Goal: Register for event/course

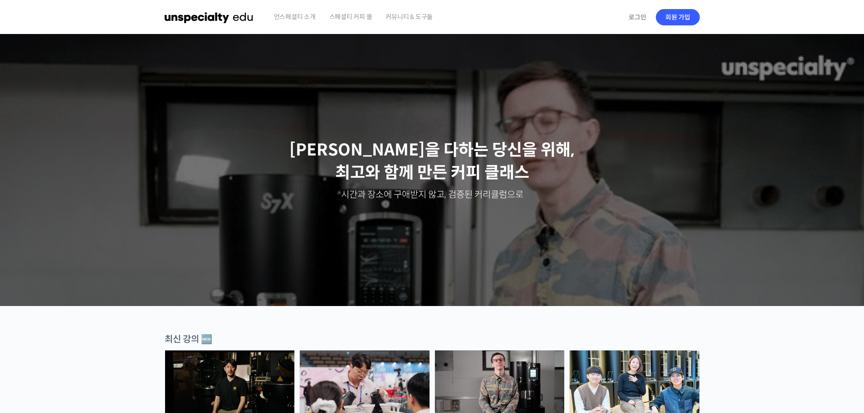
click at [360, 17] on span "스페셜티 커피 몰" at bounding box center [350, 17] width 43 height 34
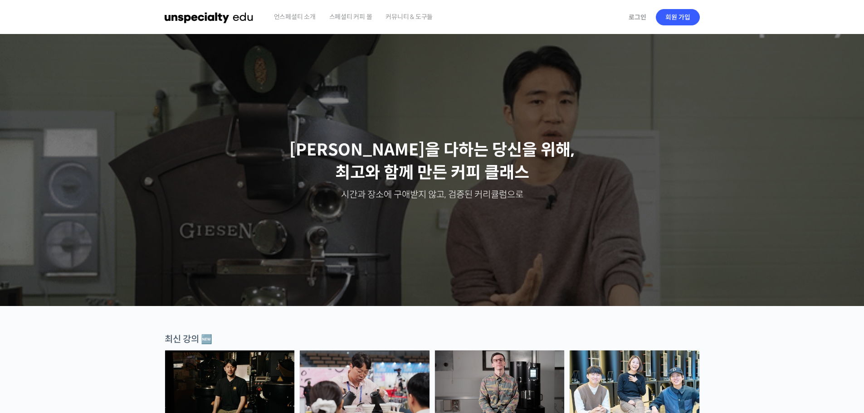
click at [307, 18] on span "언스페셜티 소개" at bounding box center [295, 17] width 42 height 34
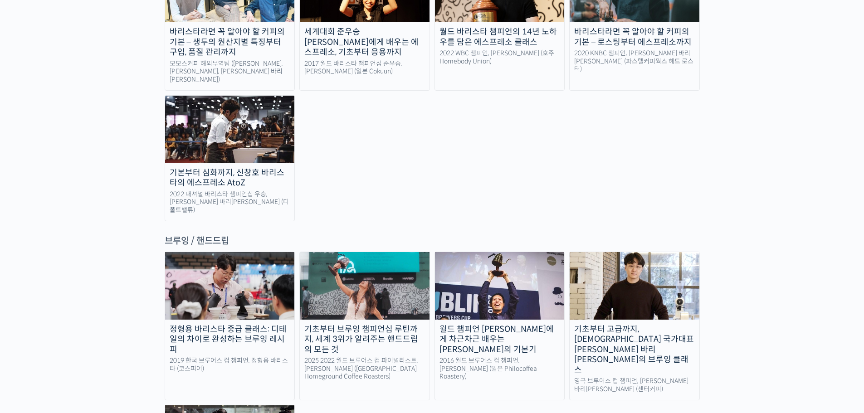
scroll to position [1122, 0]
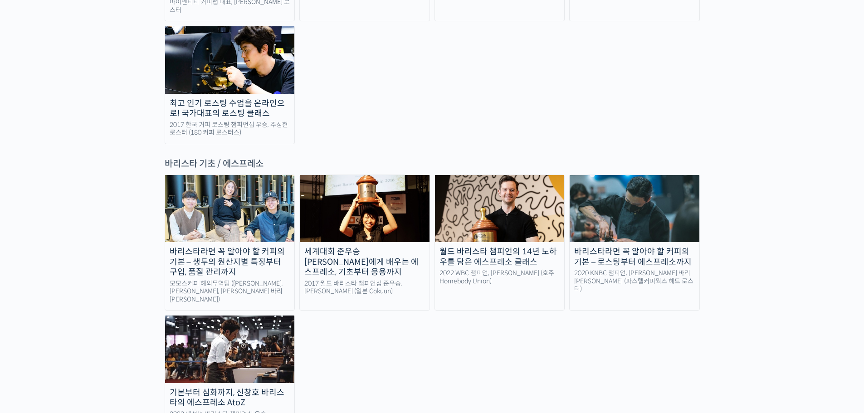
click at [216, 247] on div "바리스타라면 꼭 알아야 할 커피의 기본 – 생두의 원산지별 특징부터 구입, 품질 관리까지" at bounding box center [230, 262] width 130 height 31
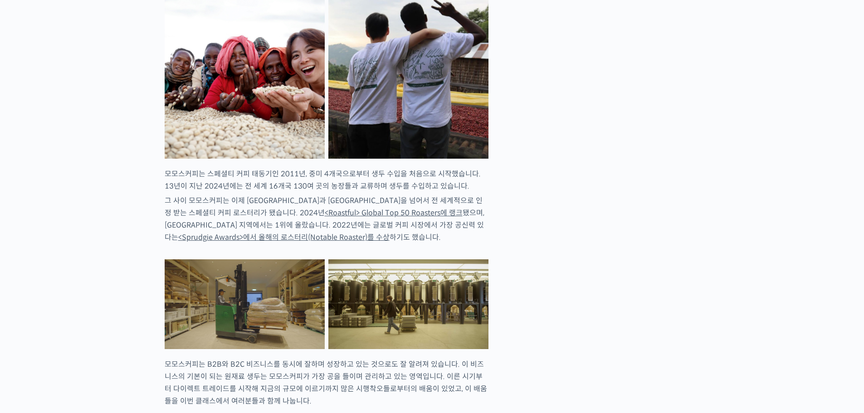
scroll to position [641, 0]
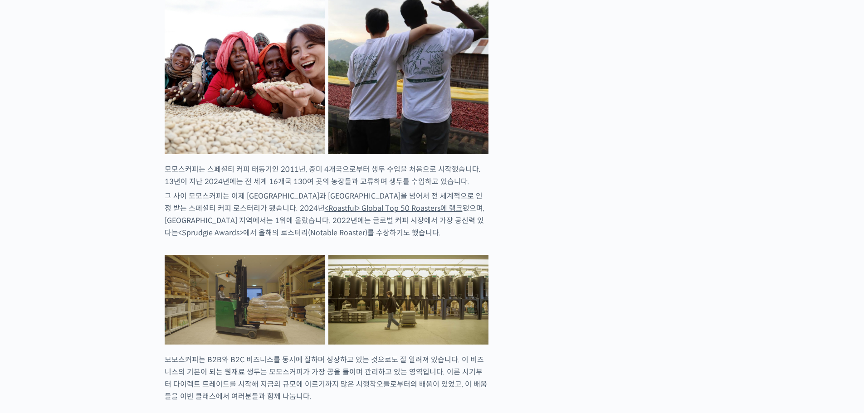
checkbox input "true"
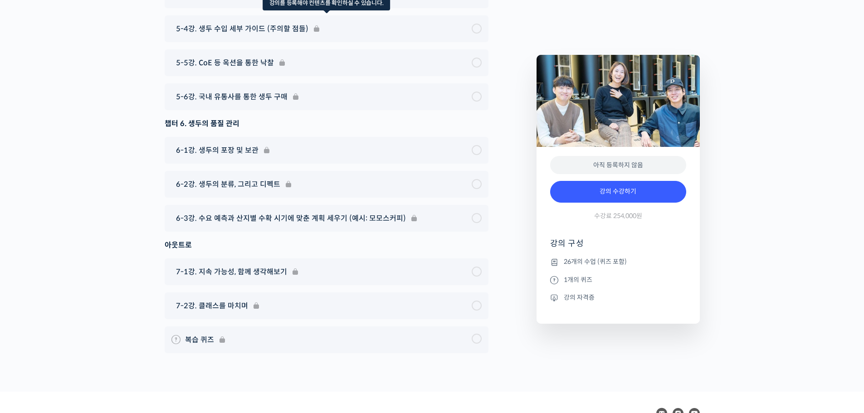
scroll to position [5171, 0]
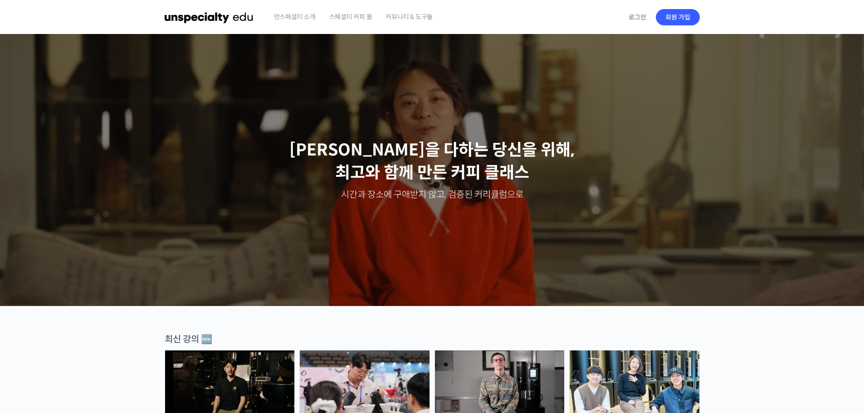
click at [360, 16] on span "스페셜티 커피 몰" at bounding box center [350, 17] width 43 height 34
